Goal: Task Accomplishment & Management: Complete application form

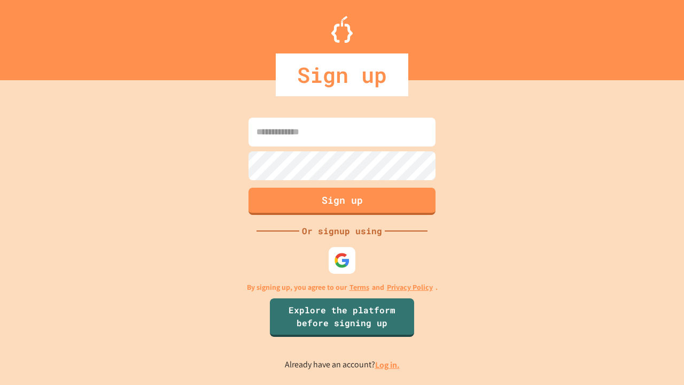
click at [388, 364] on link "Log in." at bounding box center [387, 364] width 25 height 11
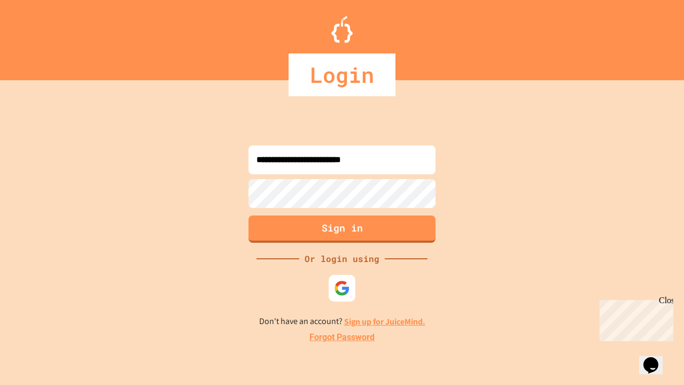
type input "**********"
